Goal: Transaction & Acquisition: Purchase product/service

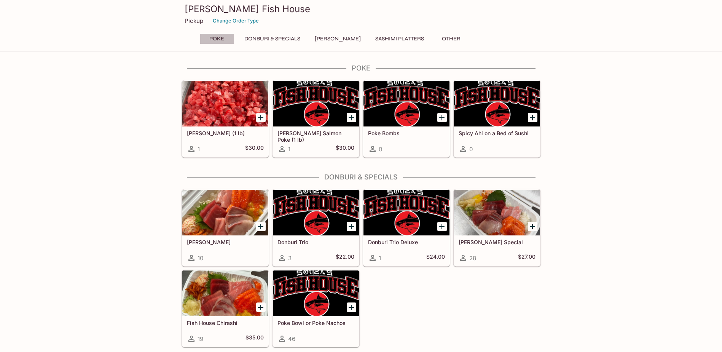
click at [216, 42] on button "Poke" at bounding box center [217, 38] width 34 height 11
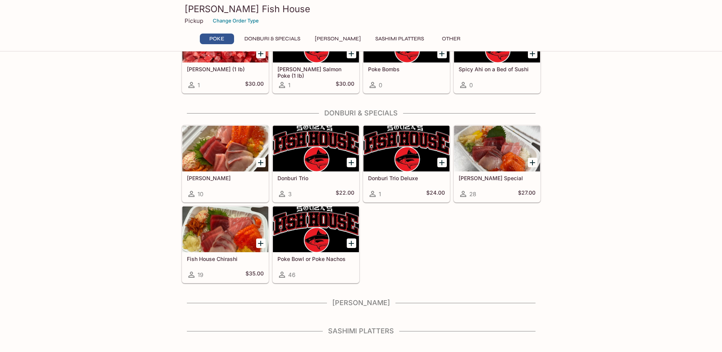
scroll to position [76, 0]
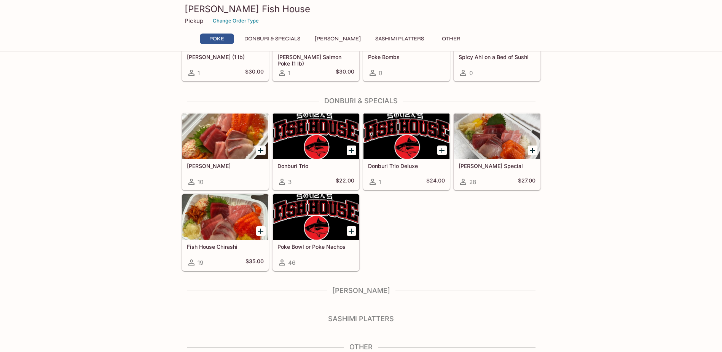
click at [329, 254] on div "Poke Bowl or Poke Nachos 46" at bounding box center [316, 255] width 86 height 30
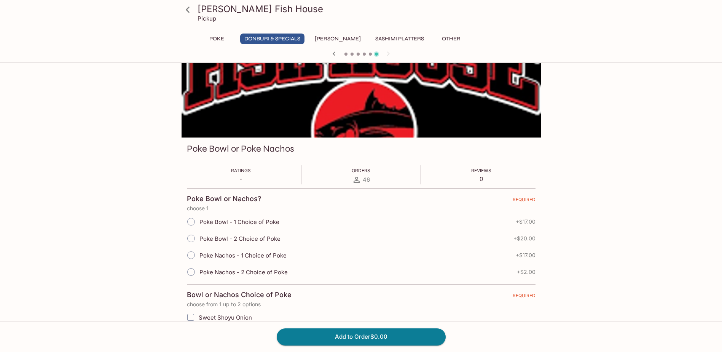
scroll to position [38, 0]
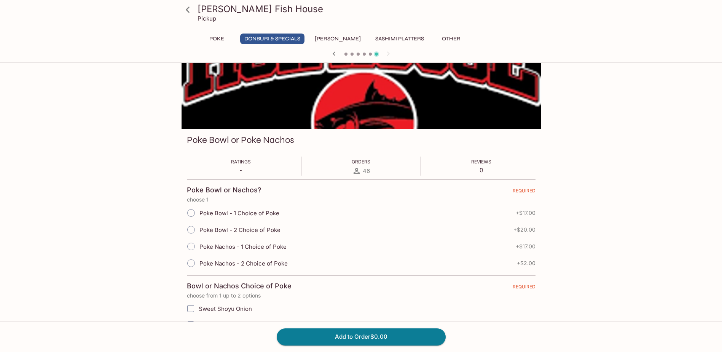
click at [243, 231] on span "Poke Bowl - 2 Choice of Poke" at bounding box center [239, 229] width 81 height 7
click at [199, 231] on input "Poke Bowl - 2 Choice of Poke" at bounding box center [191, 229] width 16 height 16
radio input "true"
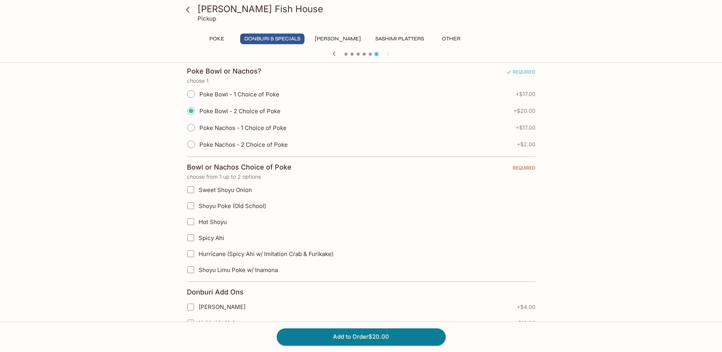
scroll to position [120, 0]
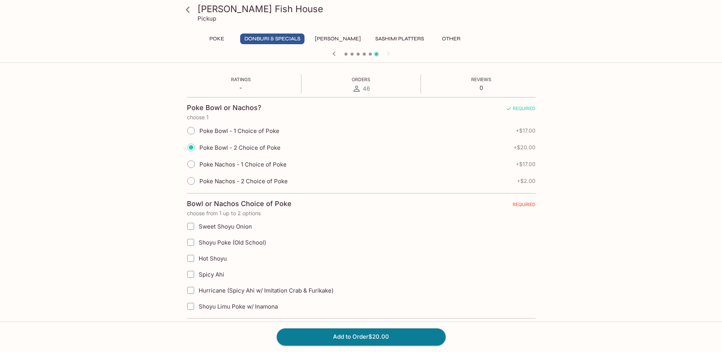
click at [209, 274] on span "Spicy Ahi" at bounding box center [211, 273] width 25 height 7
click at [198, 274] on input "Spicy Ahi" at bounding box center [190, 273] width 15 height 15
checkbox input "true"
click at [211, 291] on span "Hurricane (Spicy Ahi w/ Imitation Crab & Furikake)" at bounding box center [266, 289] width 135 height 7
click at [198, 291] on input "Hurricane (Spicy Ahi w/ Imitation Crab & Furikake)" at bounding box center [190, 289] width 15 height 15
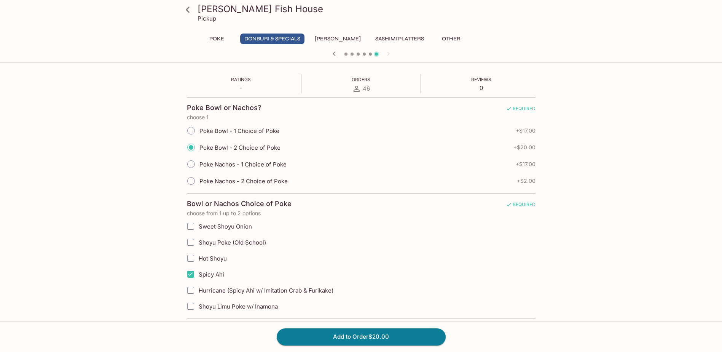
checkbox input "true"
click at [216, 223] on span "Sweet Shoyu Onion" at bounding box center [225, 226] width 53 height 7
click at [198, 222] on input "Sweet Shoyu Onion" at bounding box center [190, 225] width 15 height 15
checkbox input "true"
click at [210, 275] on span "Spicy Ahi" at bounding box center [211, 273] width 25 height 7
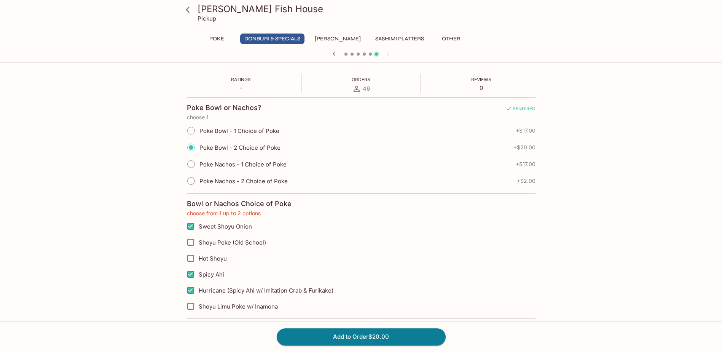
click at [190, 291] on input "Hurricane (Spicy Ahi w/ Imitation Crab & Furikake)" at bounding box center [190, 289] width 15 height 15
click at [192, 273] on input "Spicy Ahi" at bounding box center [190, 273] width 15 height 15
click at [191, 290] on input "Hurricane (Spicy Ahi w/ Imitation Crab & Furikake)" at bounding box center [190, 289] width 15 height 15
checkbox input "true"
click at [190, 287] on input "Hurricane (Spicy Ahi w/ Imitation Crab & Furikake)" at bounding box center [190, 289] width 15 height 15
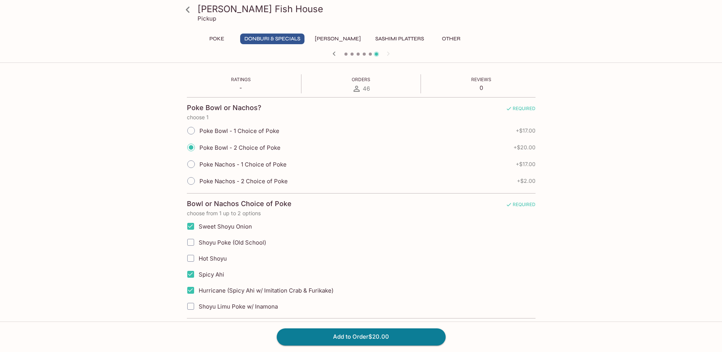
click at [192, 274] on input "Spicy Ahi" at bounding box center [190, 273] width 15 height 15
click at [190, 270] on input "Spicy Ahi" at bounding box center [190, 273] width 15 height 15
click at [191, 275] on input "Spicy Ahi" at bounding box center [190, 273] width 15 height 15
checkbox input "true"
click at [191, 226] on input "Sweet Shoyu Onion" at bounding box center [190, 225] width 15 height 15
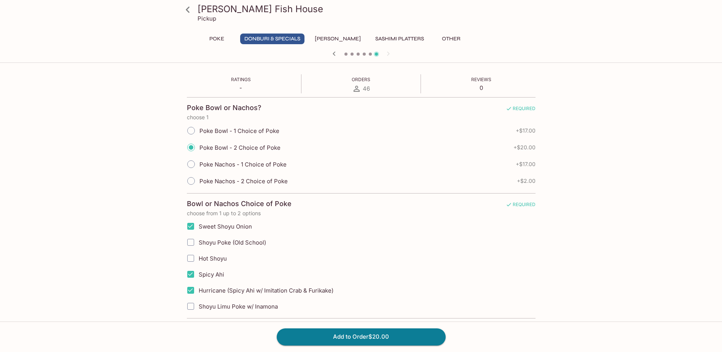
checkbox input "false"
click at [189, 273] on input "Spicy Ahi" at bounding box center [190, 273] width 15 height 15
checkbox input "false"
click at [191, 290] on input "Hurricane (Spicy Ahi w/ Imitation Crab & Furikake)" at bounding box center [190, 289] width 15 height 15
click at [188, 289] on input "Hurricane (Spicy Ahi w/ Imitation Crab & Furikake)" at bounding box center [190, 289] width 15 height 15
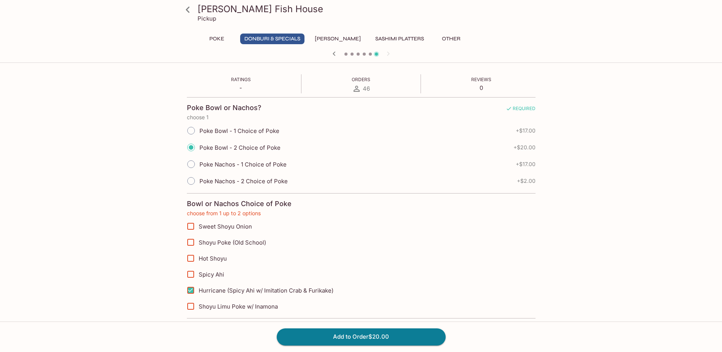
click at [192, 290] on input "Hurricane (Spicy Ahi w/ Imitation Crab & Furikake)" at bounding box center [190, 289] width 15 height 15
checkbox input "true"
click at [189, 227] on input "Sweet Shoyu Onion" at bounding box center [190, 225] width 15 height 15
checkbox input "true"
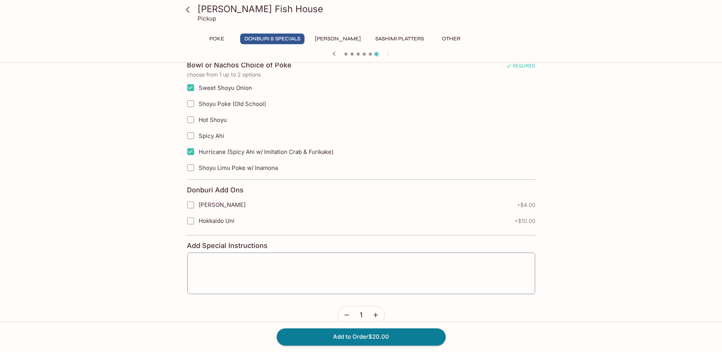
scroll to position [272, 0]
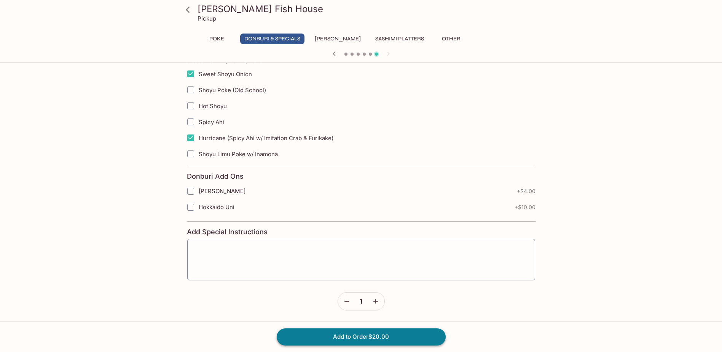
click at [381, 338] on button "Add to Order $20.00" at bounding box center [361, 336] width 169 height 17
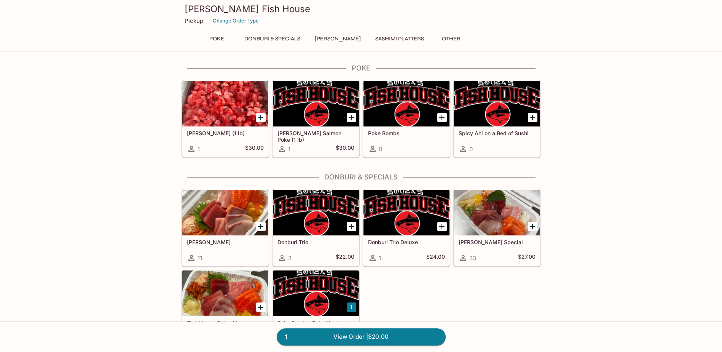
click at [286, 37] on button "Donburi & Specials" at bounding box center [272, 38] width 64 height 11
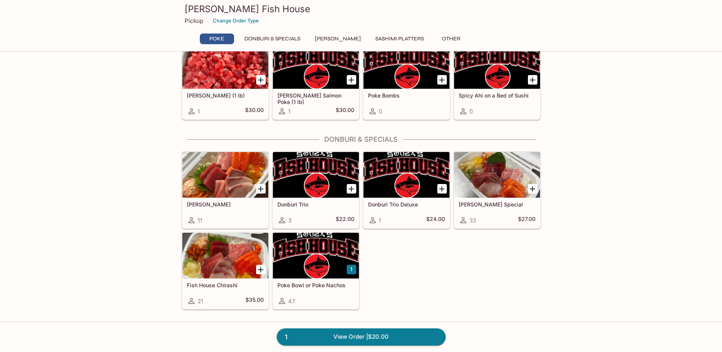
scroll to position [32, 0]
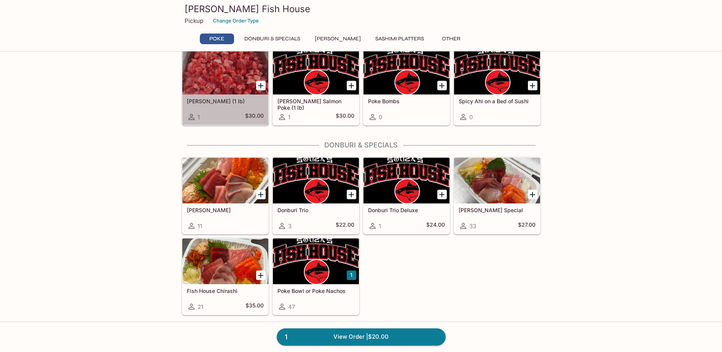
click at [232, 89] on div at bounding box center [225, 72] width 86 height 46
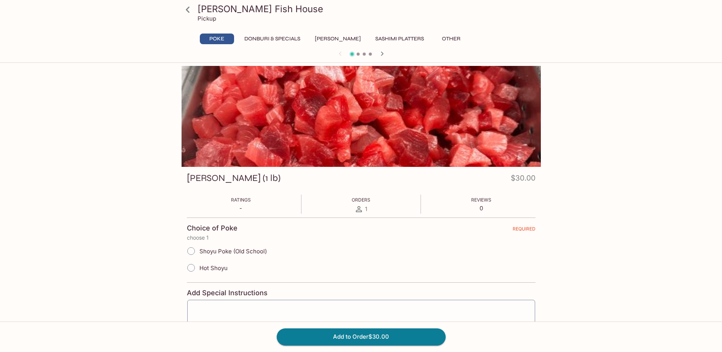
scroll to position [32, 0]
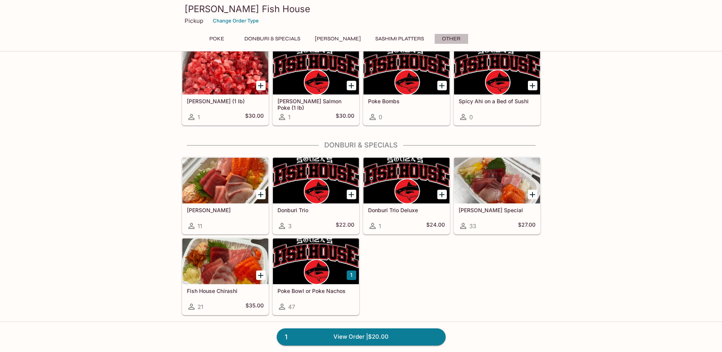
click at [446, 37] on button "Other" at bounding box center [451, 38] width 34 height 11
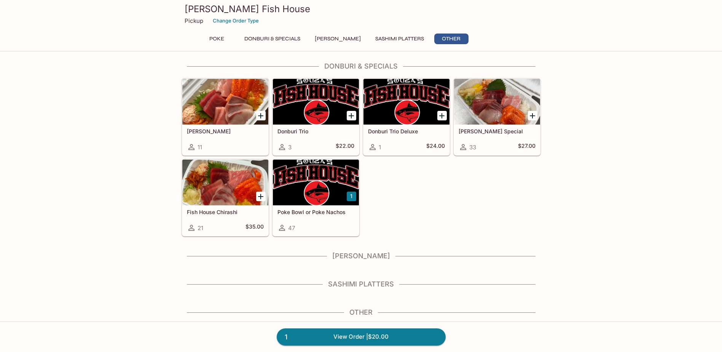
scroll to position [118, 0]
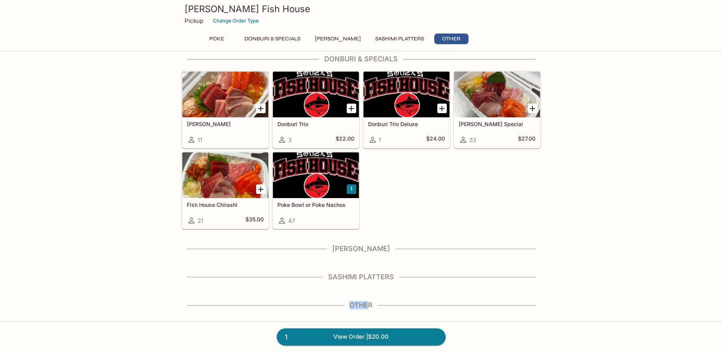
drag, startPoint x: 371, startPoint y: 303, endPoint x: 367, endPoint y: 303, distance: 3.8
click at [367, 303] on h4 "Other" at bounding box center [360, 305] width 359 height 8
drag, startPoint x: 367, startPoint y: 303, endPoint x: 524, endPoint y: 237, distance: 170.3
click at [524, 237] on div "Poke Ahi Poke (1 lb) 1 $30.00 [PERSON_NAME] Salmon Poke (1 lb) 1 $30.00 Poke Bo…" at bounding box center [360, 149] width 365 height 406
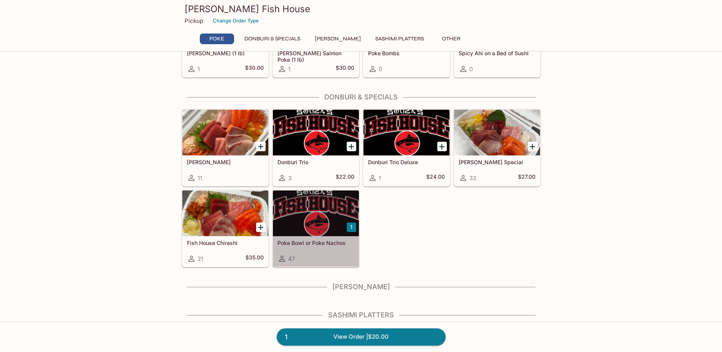
click at [309, 242] on h5 "Poke Bowl or Poke Nachos" at bounding box center [315, 242] width 77 height 6
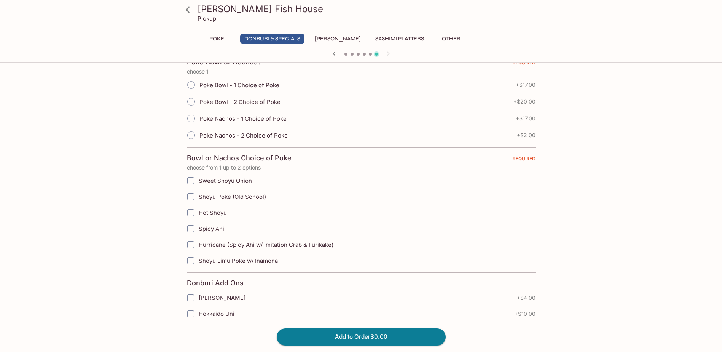
scroll to position [152, 0]
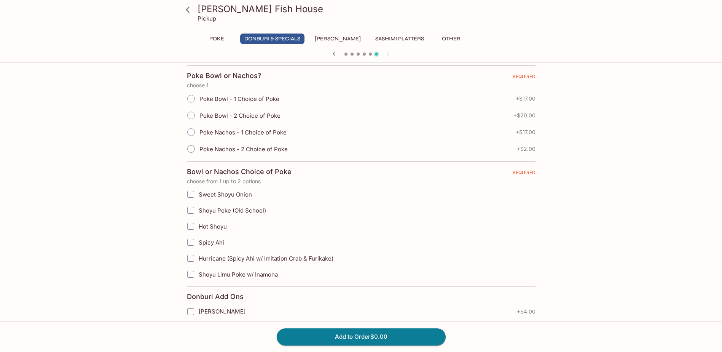
click at [193, 95] on input "Poke Bowl - 1 Choice of Poke" at bounding box center [191, 99] width 16 height 16
radio input "true"
click at [192, 196] on input "Sweet Shoyu Onion" at bounding box center [190, 193] width 15 height 15
click at [189, 193] on input "Sweet Shoyu Onion" at bounding box center [190, 193] width 15 height 15
checkbox input "true"
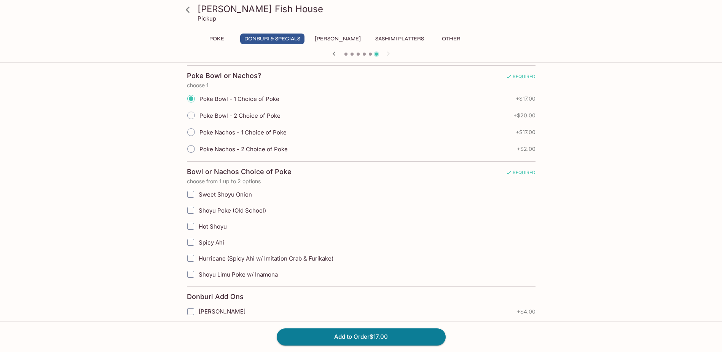
click at [192, 113] on input "Poke Bowl - 2 Choice of Poke" at bounding box center [191, 115] width 16 height 16
click at [194, 117] on input "Poke Bowl - 2 Choice of Poke" at bounding box center [191, 115] width 16 height 16
radio input "true"
click at [189, 112] on input "Poke Bowl - 2 Choice of Poke" at bounding box center [191, 115] width 16 height 16
click at [188, 115] on input "Poke Bowl - 2 Choice of Poke" at bounding box center [191, 115] width 16 height 16
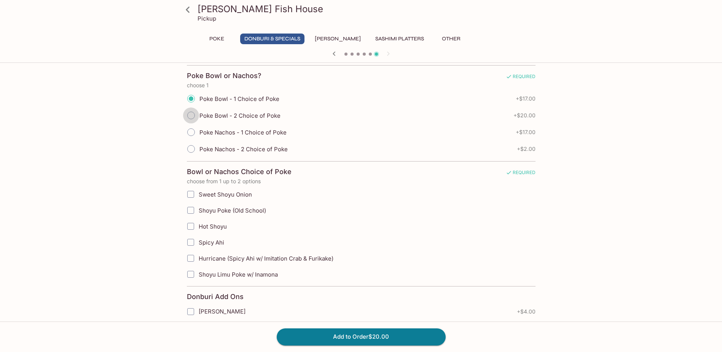
click at [188, 115] on input "Poke Bowl - 2 Choice of Poke" at bounding box center [191, 115] width 16 height 16
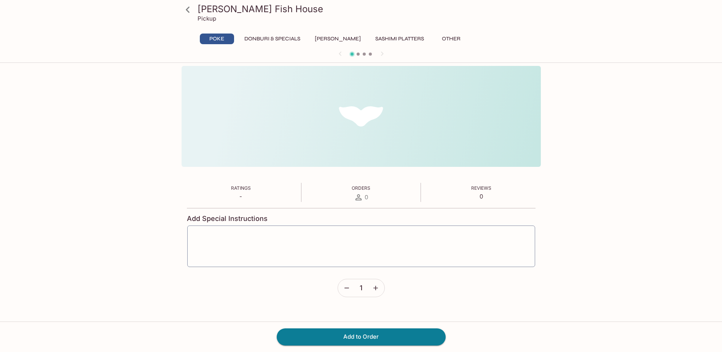
scroll to position [66, 0]
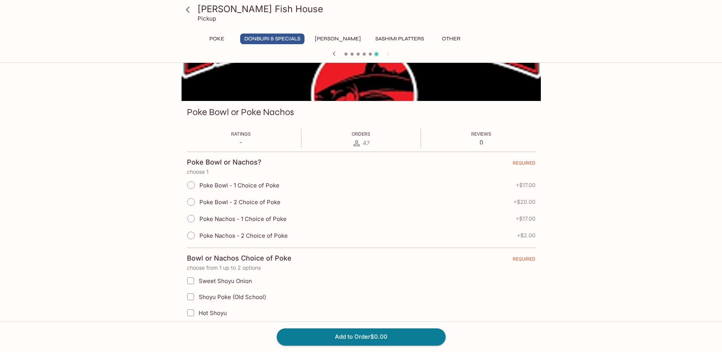
click at [191, 185] on input "Poke Bowl - 1 Choice of Poke" at bounding box center [191, 185] width 16 height 16
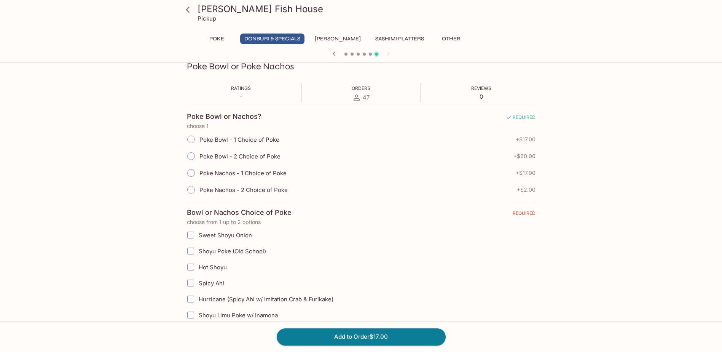
scroll to position [142, 0]
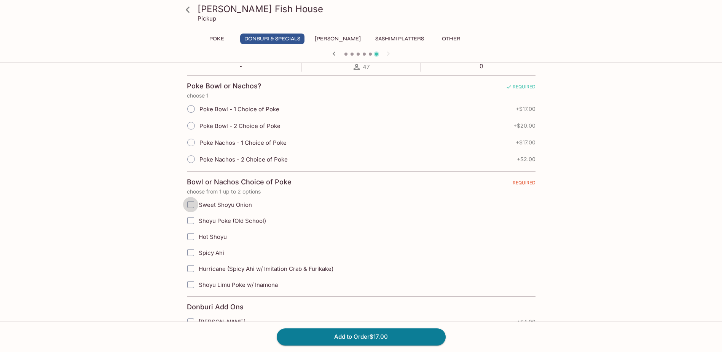
click at [189, 204] on input "Sweet Shoyu Onion" at bounding box center [190, 204] width 15 height 15
click at [190, 8] on icon at bounding box center [187, 9] width 13 height 13
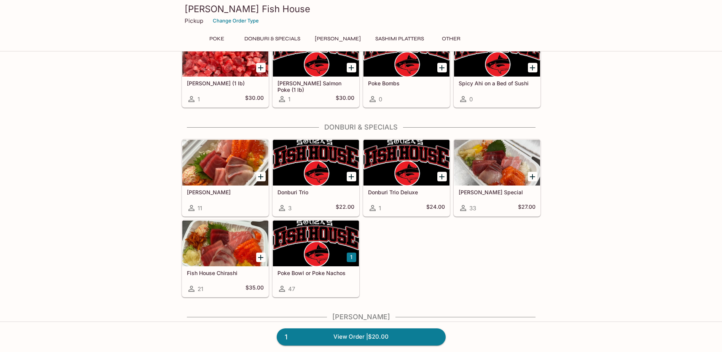
scroll to position [118, 0]
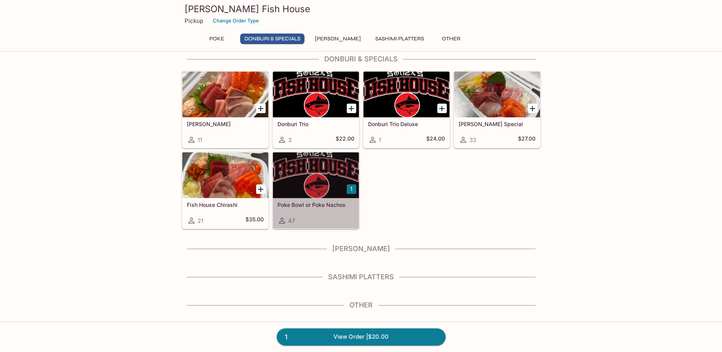
click at [310, 184] on div at bounding box center [316, 175] width 86 height 46
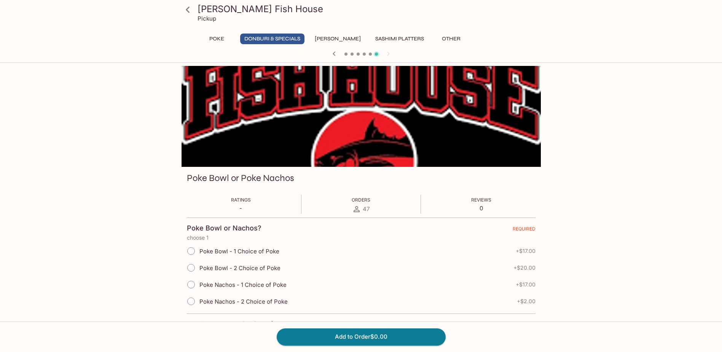
scroll to position [152, 0]
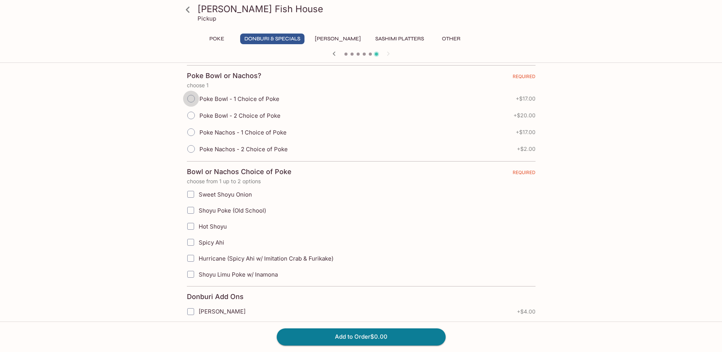
click at [193, 99] on input "Poke Bowl - 1 Choice of Poke" at bounding box center [191, 99] width 16 height 16
radio input "true"
click at [188, 196] on input "Sweet Shoyu Onion" at bounding box center [190, 193] width 15 height 15
checkbox input "true"
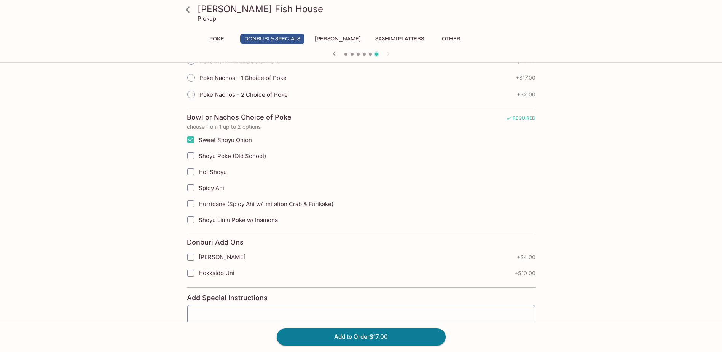
scroll to position [228, 0]
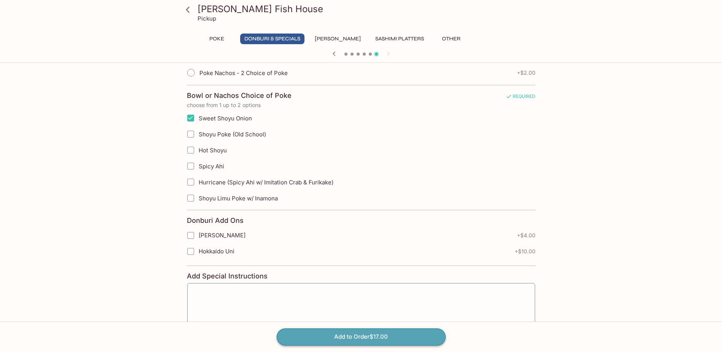
click at [346, 337] on button "Add to Order $17.00" at bounding box center [361, 336] width 169 height 17
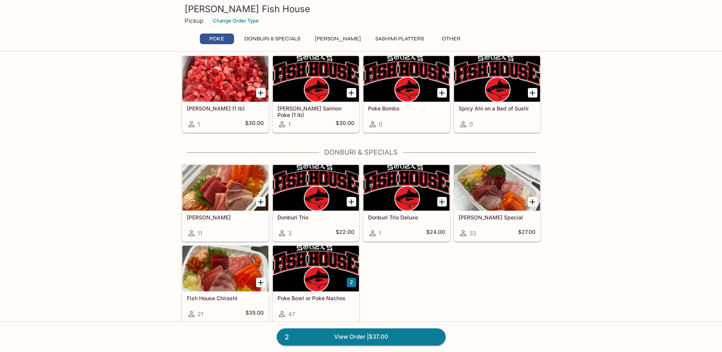
scroll to position [38, 0]
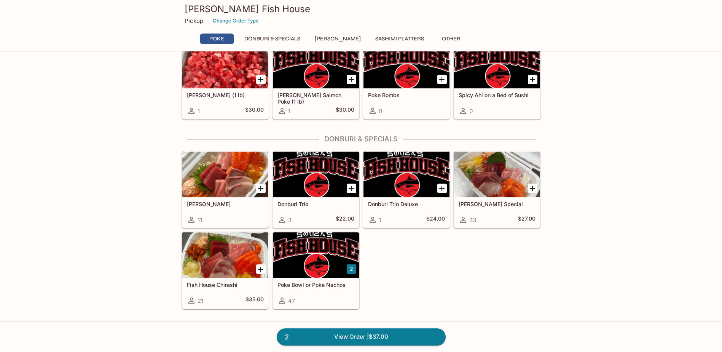
click at [313, 258] on div at bounding box center [316, 255] width 86 height 46
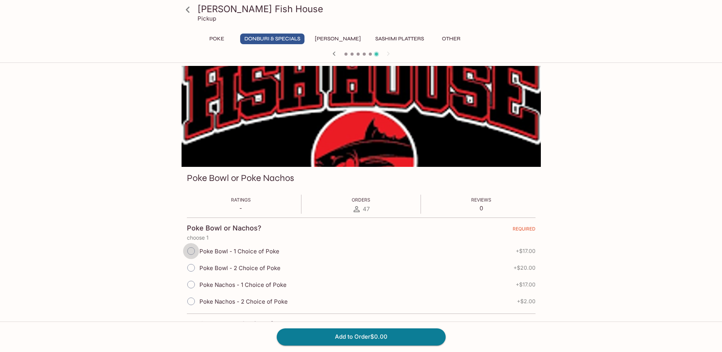
click at [190, 250] on input "Poke Bowl - 1 Choice of Poke" at bounding box center [191, 251] width 16 height 16
radio input "true"
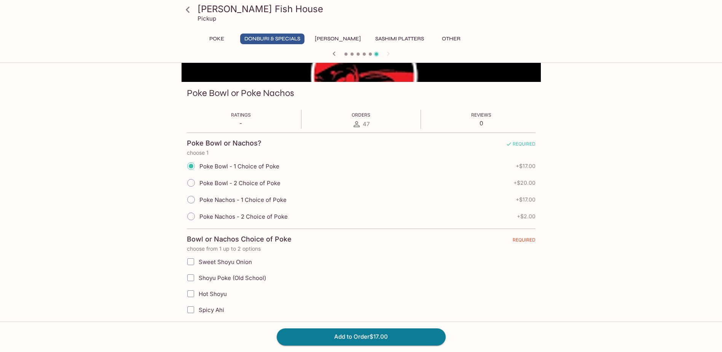
scroll to position [152, 0]
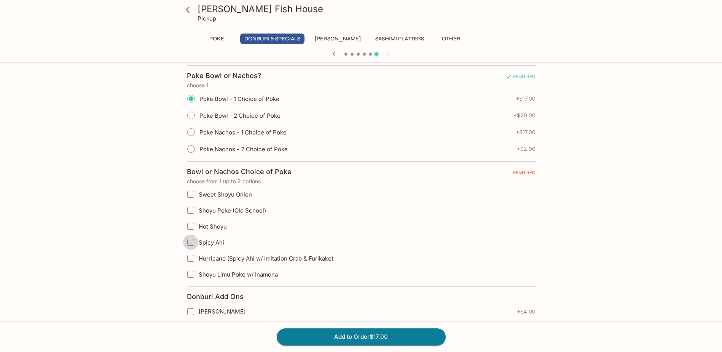
click at [189, 243] on input "Spicy Ahi" at bounding box center [190, 241] width 15 height 15
checkbox input "true"
click at [341, 336] on button "Add to Order $17.00" at bounding box center [361, 336] width 169 height 17
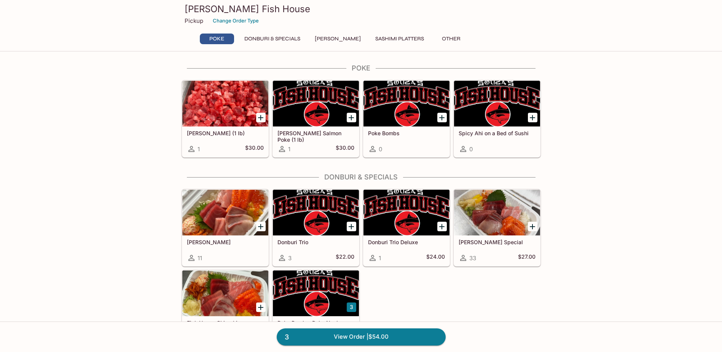
scroll to position [76, 0]
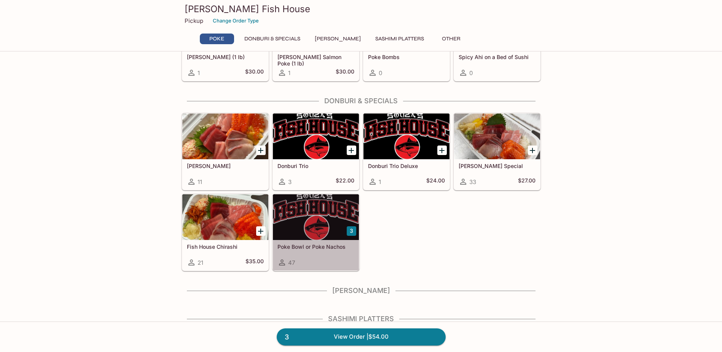
click at [302, 213] on div at bounding box center [316, 217] width 86 height 46
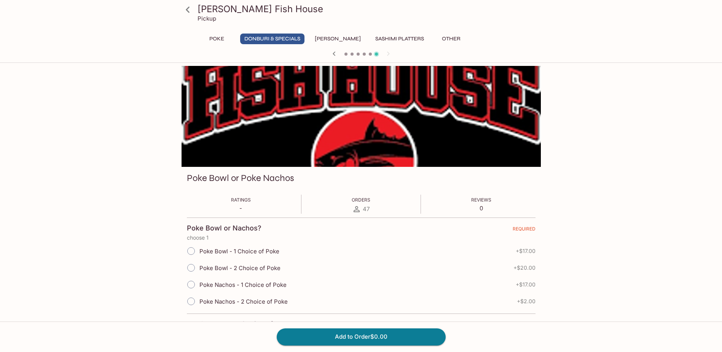
click at [191, 250] on input "Poke Bowl - 1 Choice of Poke" at bounding box center [191, 251] width 16 height 16
radio input "true"
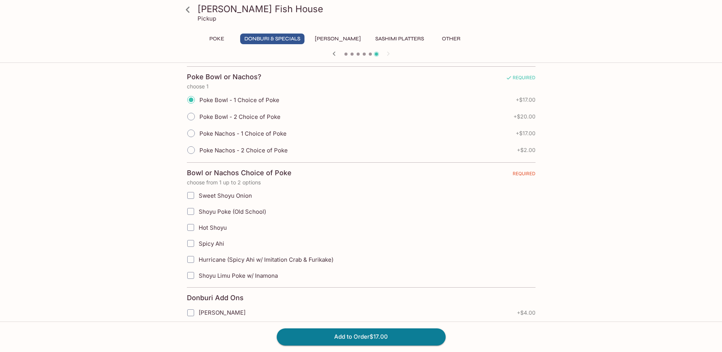
scroll to position [152, 0]
click at [209, 277] on span "Shoyu Limu Poke w/ Inamona" at bounding box center [238, 273] width 79 height 7
click at [198, 277] on input "Shoyu Limu Poke w/ Inamona" at bounding box center [190, 273] width 15 height 15
checkbox input "true"
click at [347, 336] on button "Add to Order $17.00" at bounding box center [361, 336] width 169 height 17
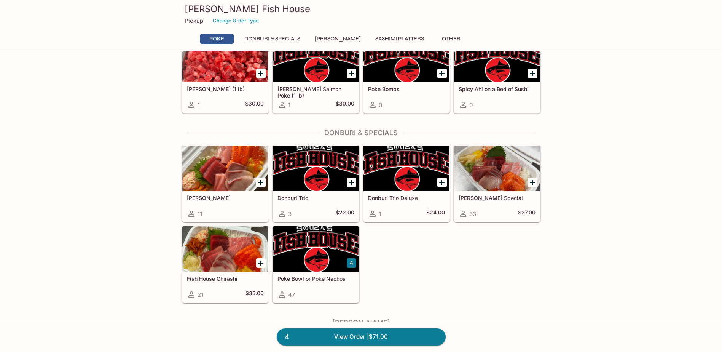
scroll to position [114, 0]
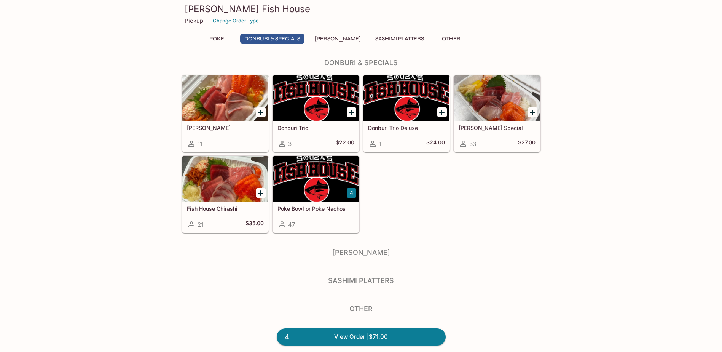
click at [304, 198] on div at bounding box center [316, 179] width 86 height 46
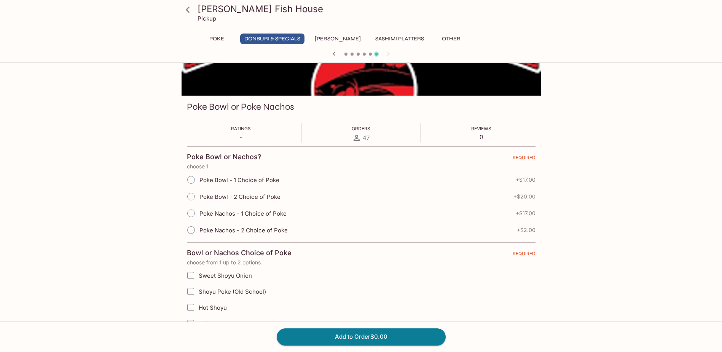
scroll to position [76, 0]
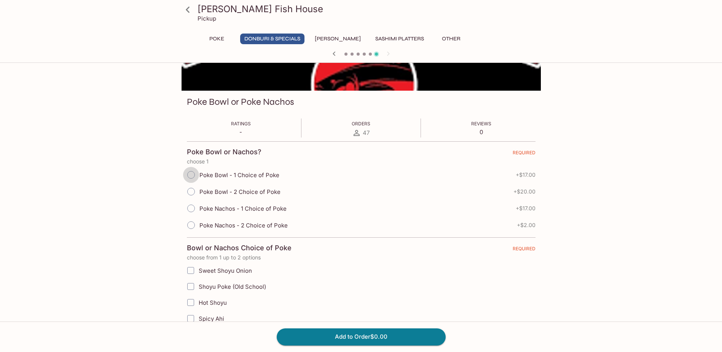
click at [188, 178] on input "Poke Bowl - 1 Choice of Poke" at bounding box center [191, 175] width 16 height 16
radio input "true"
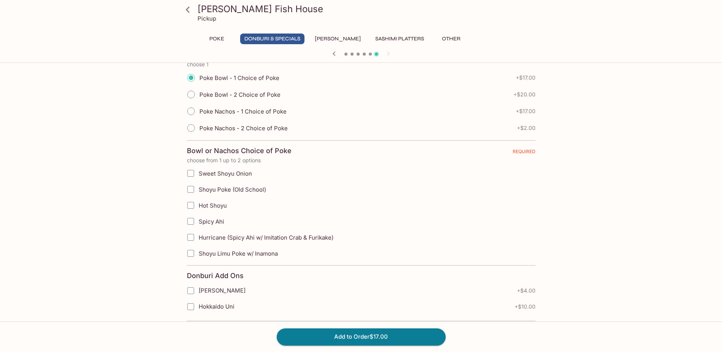
scroll to position [190, 0]
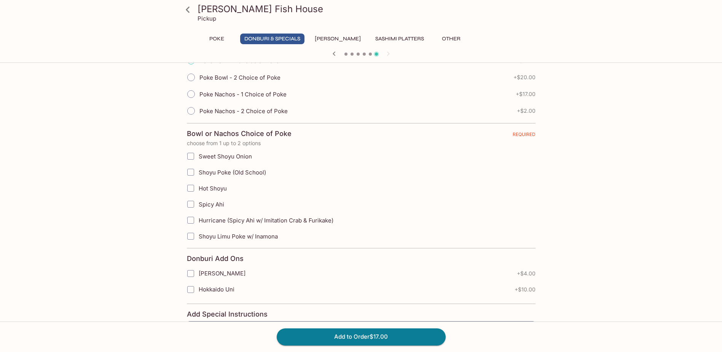
click at [191, 220] on input "Hurricane (Spicy Ahi w/ Imitation Crab & Furikake)" at bounding box center [190, 219] width 15 height 15
checkbox input "true"
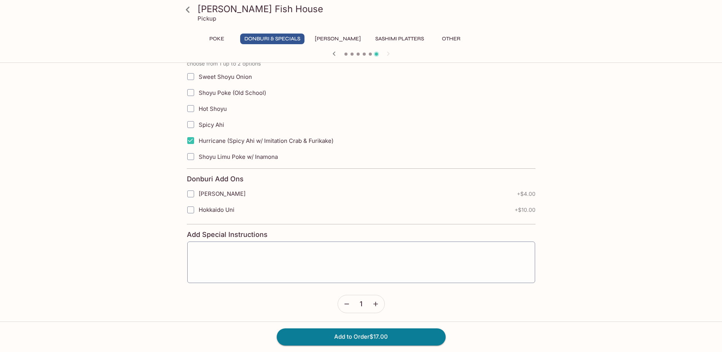
scroll to position [272, 0]
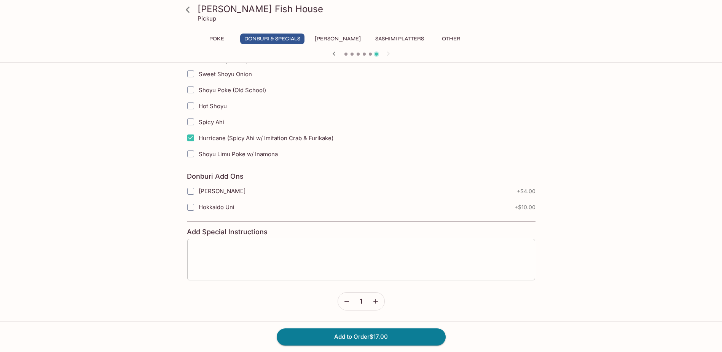
click at [327, 264] on textarea at bounding box center [360, 259] width 337 height 29
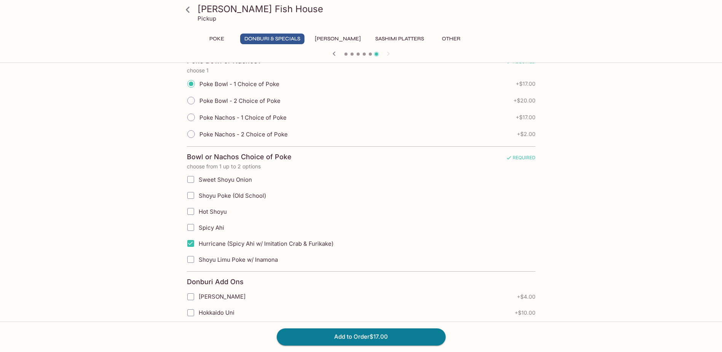
scroll to position [158, 0]
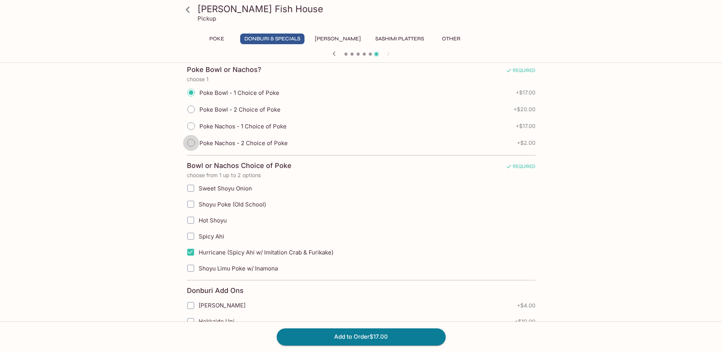
click at [192, 142] on input "Poke Nachos - 2 Choice of Poke" at bounding box center [191, 143] width 16 height 16
radio input "true"
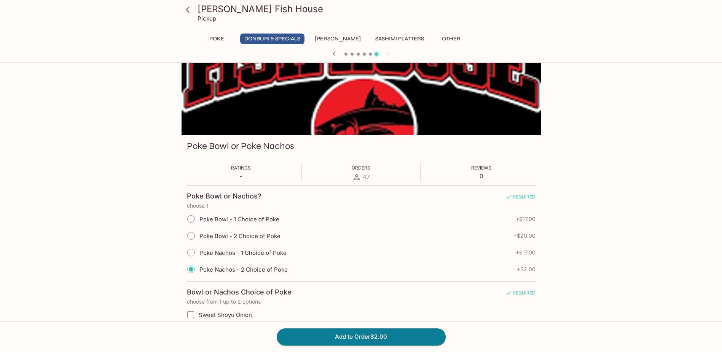
scroll to position [0, 0]
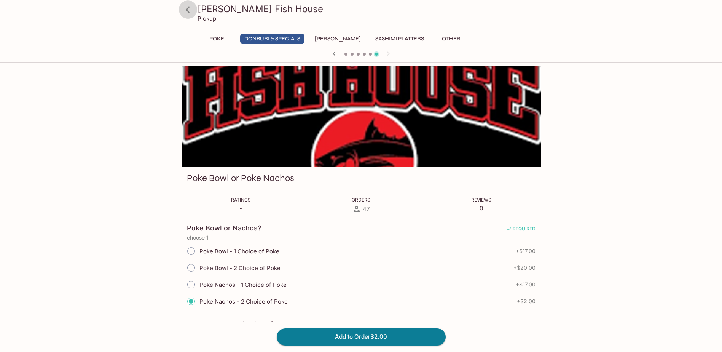
click at [191, 5] on icon at bounding box center [187, 9] width 13 height 13
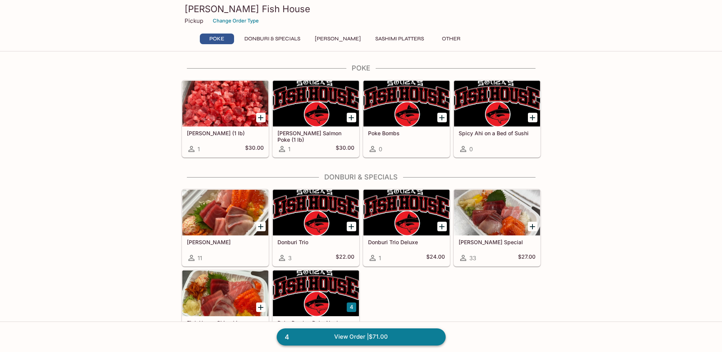
click at [405, 337] on link "4 View Order | $71.00" at bounding box center [361, 336] width 169 height 17
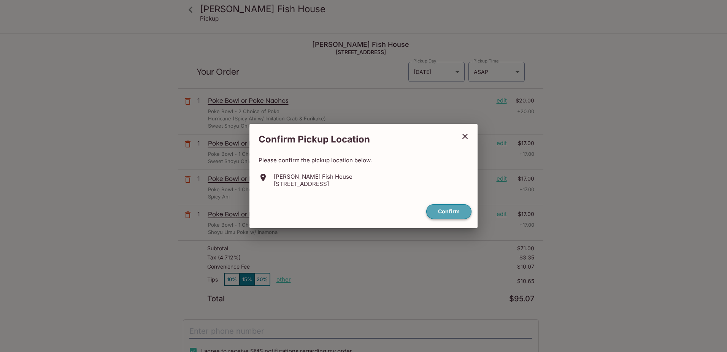
click at [460, 207] on button "Confirm" at bounding box center [448, 211] width 45 height 15
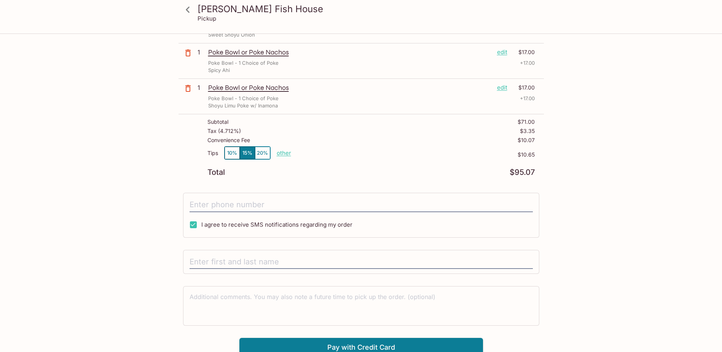
scroll to position [131, 0]
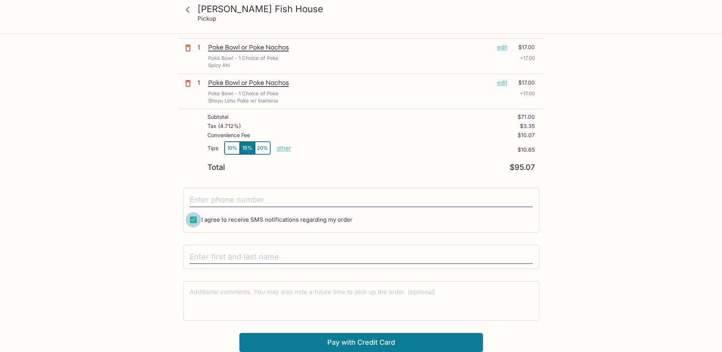
click at [192, 219] on input "I agree to receive SMS notifications regarding my order" at bounding box center [193, 219] width 15 height 15
checkbox input "false"
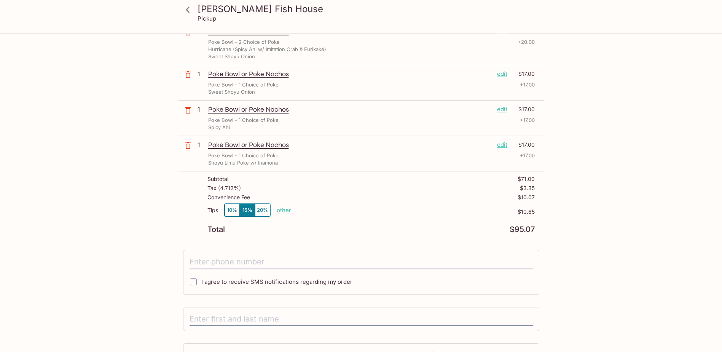
scroll to position [0, 0]
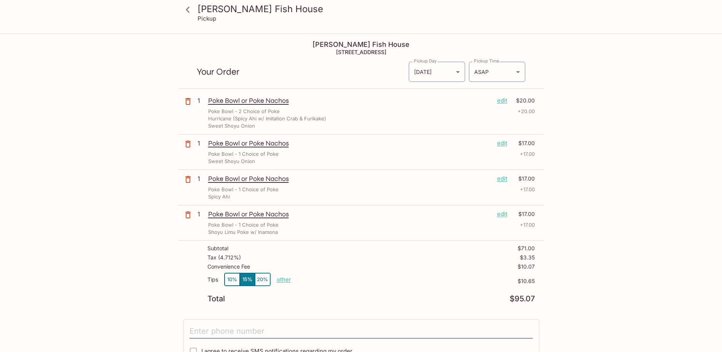
click at [184, 5] on icon at bounding box center [187, 9] width 13 height 13
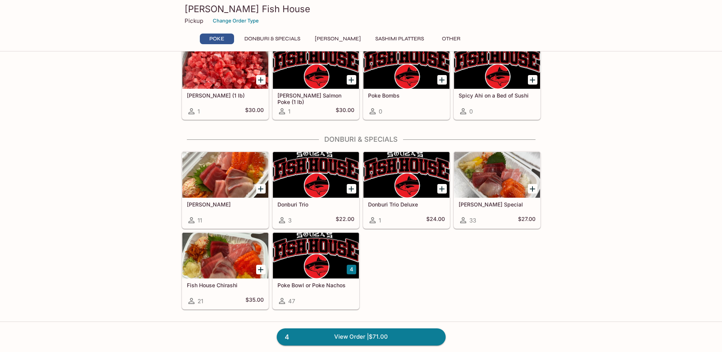
scroll to position [38, 0]
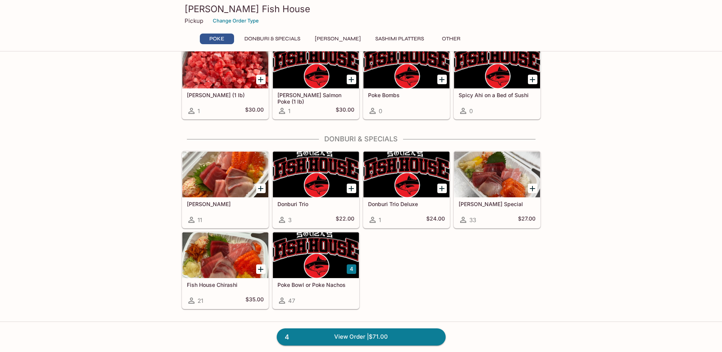
click at [324, 284] on h5 "Poke Bowl or Poke Nachos" at bounding box center [315, 284] width 77 height 6
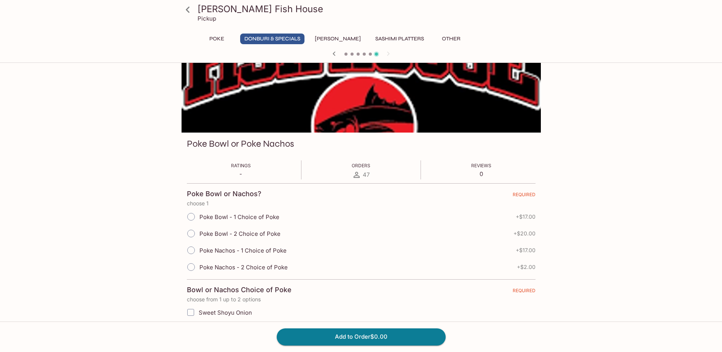
scroll to position [76, 0]
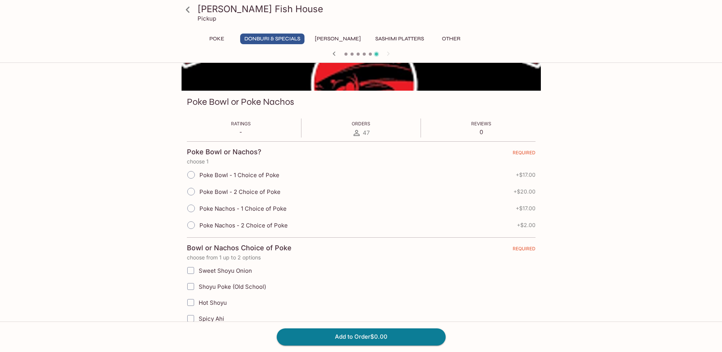
click at [192, 191] on input "Poke Bowl - 2 Choice of Poke" at bounding box center [191, 191] width 16 height 16
radio input "true"
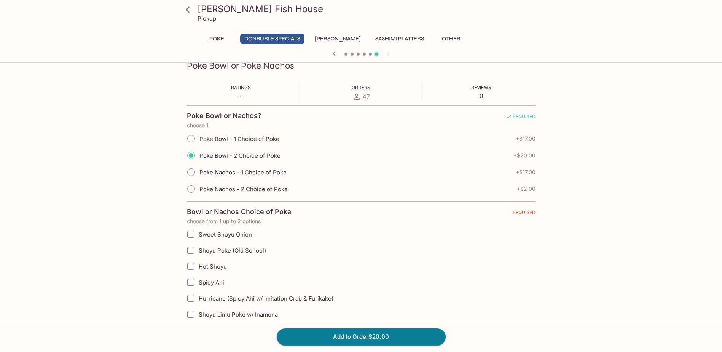
scroll to position [152, 0]
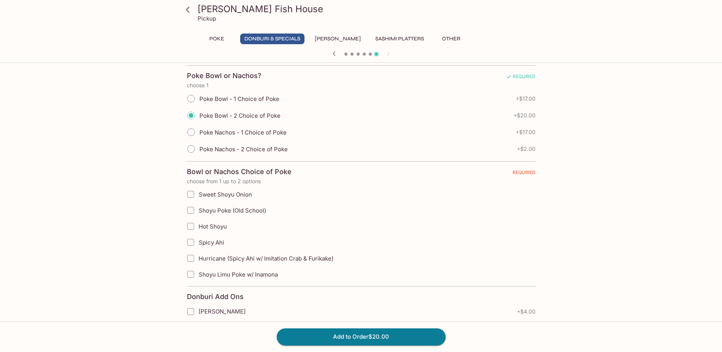
click at [191, 212] on input "Shoyu Poke (Old School)" at bounding box center [190, 209] width 15 height 15
checkbox input "true"
click at [192, 240] on input "Spicy Ahi" at bounding box center [190, 241] width 15 height 15
checkbox input "true"
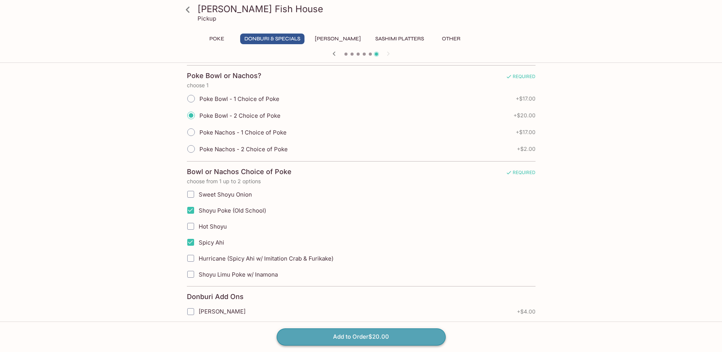
click at [357, 336] on button "Add to Order $20.00" at bounding box center [361, 336] width 169 height 17
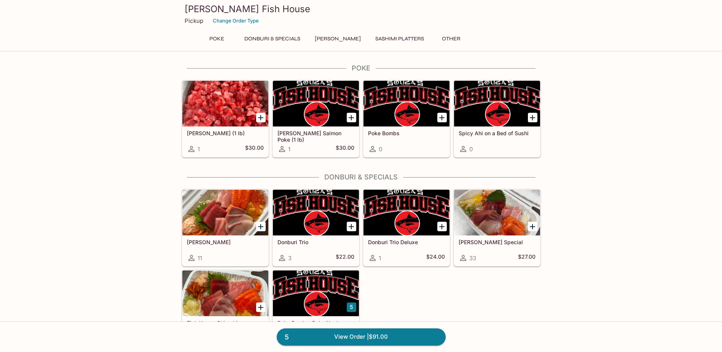
click at [314, 291] on div at bounding box center [316, 293] width 86 height 46
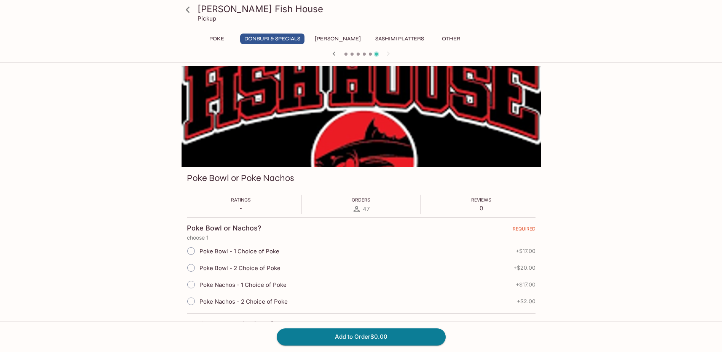
click at [189, 11] on icon at bounding box center [187, 9] width 13 height 13
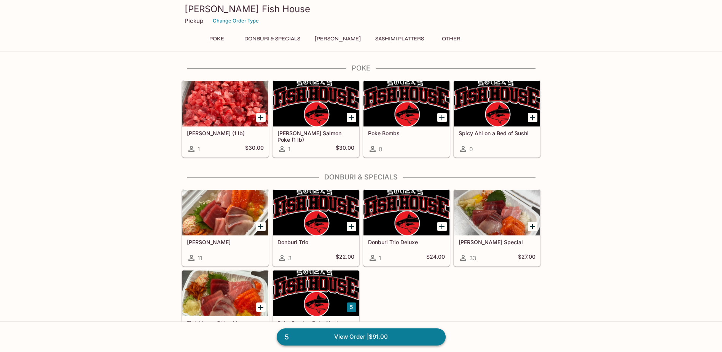
click at [378, 332] on link "5 View Order | $91.00" at bounding box center [361, 336] width 169 height 17
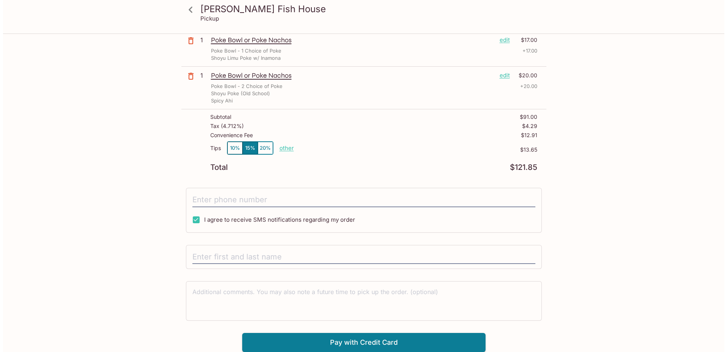
scroll to position [136, 0]
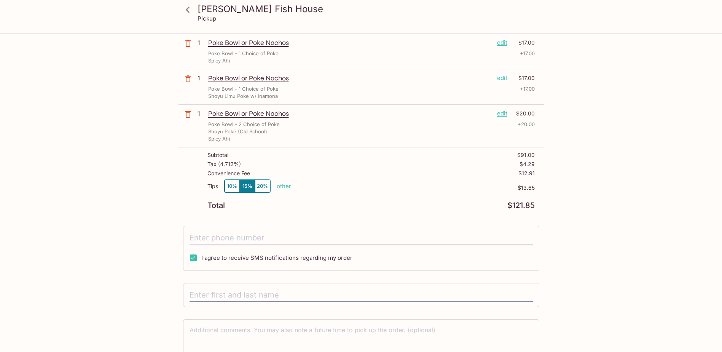
click at [183, 115] on button "button" at bounding box center [187, 114] width 19 height 19
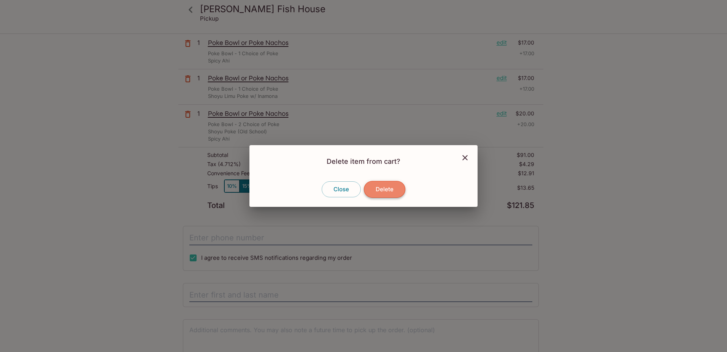
click at [393, 187] on button "Delete" at bounding box center [384, 189] width 41 height 17
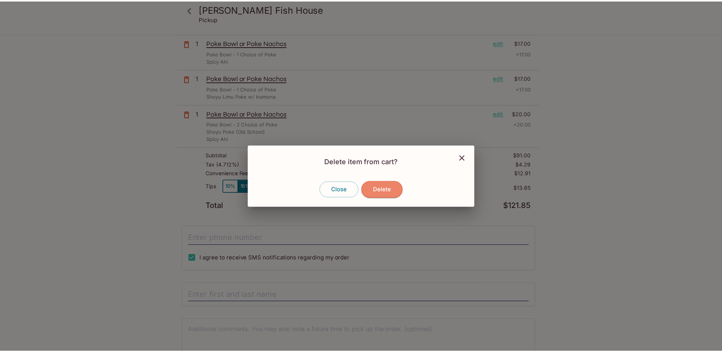
scroll to position [131, 0]
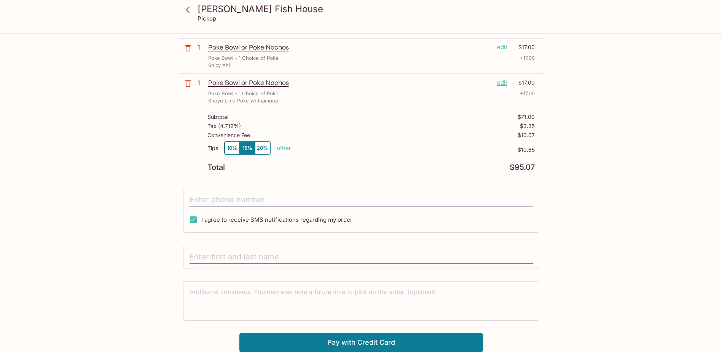
click at [233, 148] on button "10%" at bounding box center [231, 148] width 15 height 13
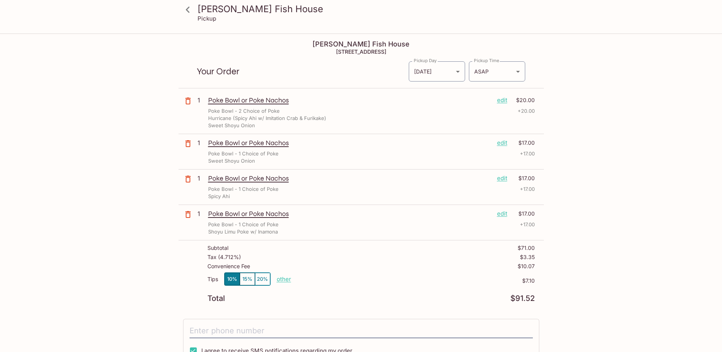
scroll to position [0, 0]
click at [516, 73] on body "Souza's Fish House Pickup Souza's Fish House 852 Mapunapuna St, Honolulu, HI 96…" at bounding box center [361, 210] width 722 height 352
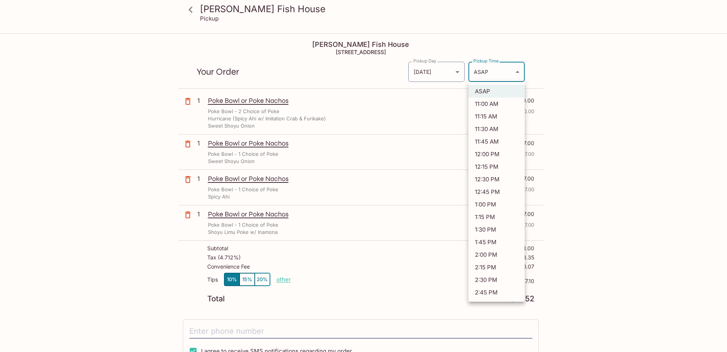
click at [499, 118] on li "11:15 AM" at bounding box center [497, 116] width 56 height 13
type input "2025-09-11T21:15:55.000000Z"
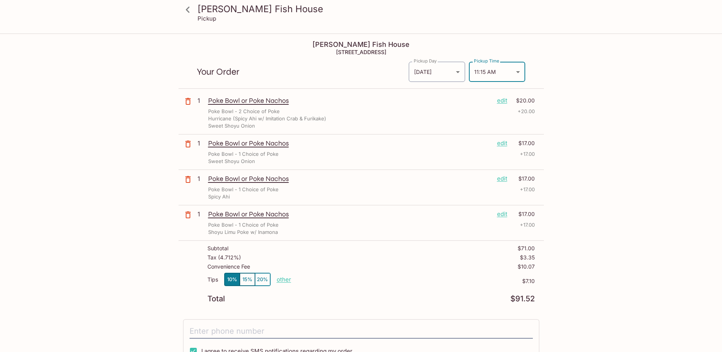
click at [108, 154] on div "Souza's Fish House Pickup Souza's Fish House 852 Mapunapuna St, Honolulu, HI 96…" at bounding box center [361, 210] width 722 height 352
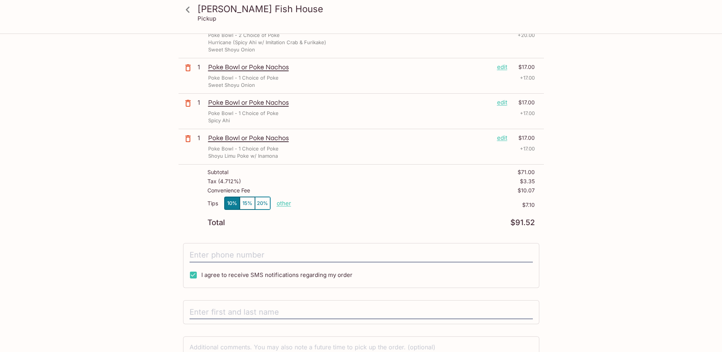
scroll to position [114, 0]
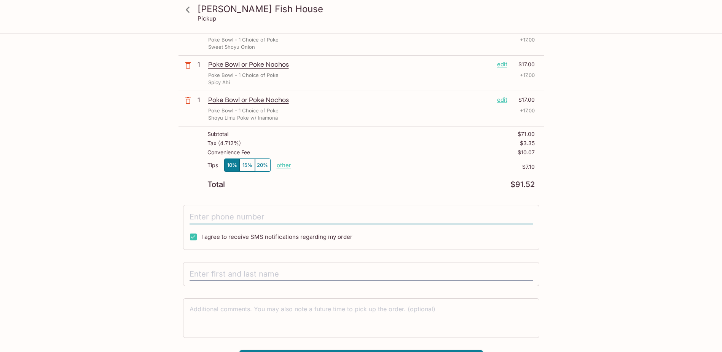
click at [278, 215] on input "tel" at bounding box center [360, 217] width 343 height 14
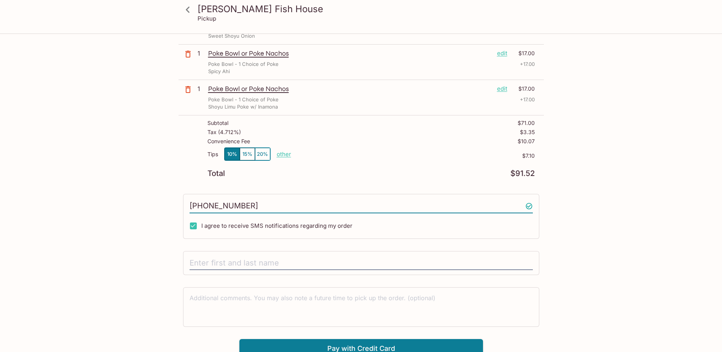
scroll to position [131, 0]
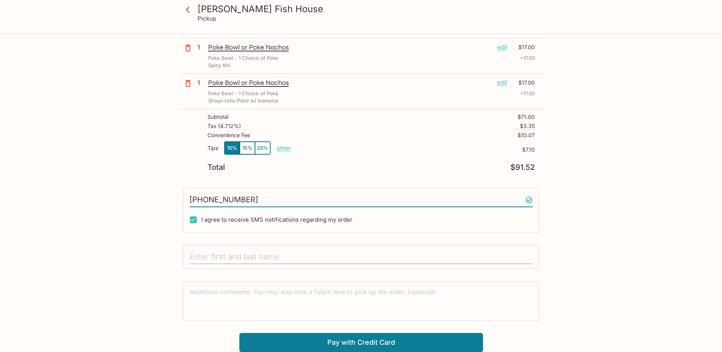
type input "(808) 227-5159"
click at [238, 253] on input "text" at bounding box center [360, 257] width 343 height 14
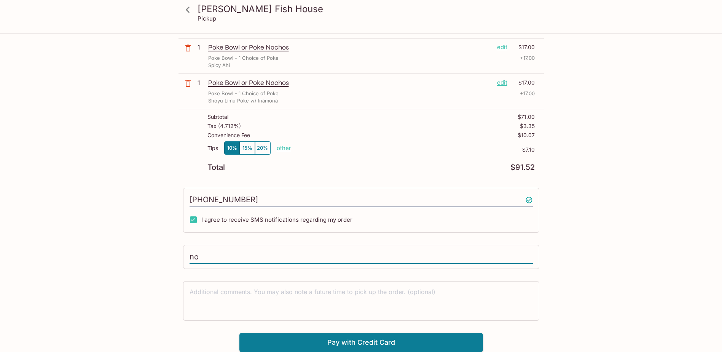
type input "n"
type input "NOE OSHIRO"
click at [646, 220] on html "Souza's Fish House Pickup Souza's Fish House 852 Mapunapuna St, Honolulu, HI 96…" at bounding box center [361, 45] width 722 height 352
click at [377, 341] on button "Pay with Credit Card" at bounding box center [360, 341] width 243 height 19
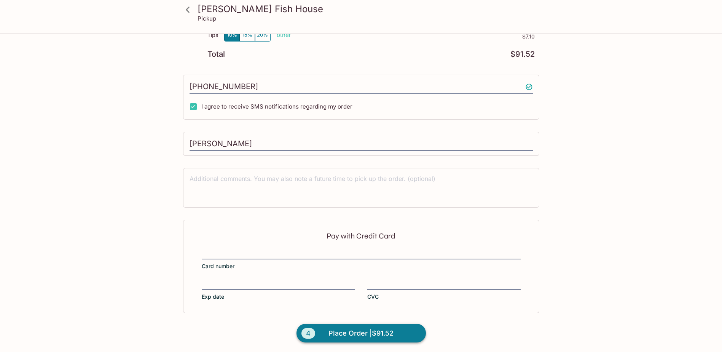
scroll to position [245, 0]
click at [390, 337] on span "Place Order | $91.52" at bounding box center [360, 332] width 65 height 12
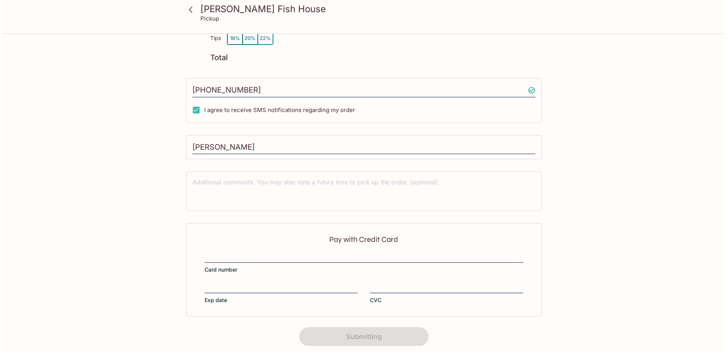
scroll to position [0, 0]
